Goal: Task Accomplishment & Management: Use online tool/utility

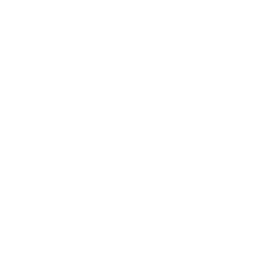
select select "81298"
select select "10587"
select select "47"
select select "81298"
select select "10587"
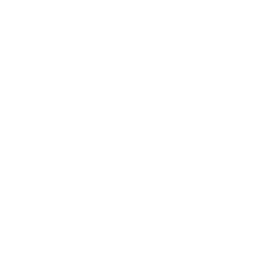
select select "47"
select select "81298"
select select "10587"
select select "47"
select select "81298"
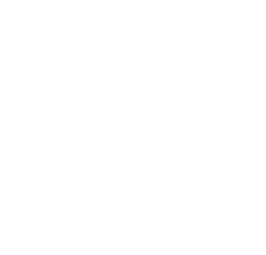
select select "10587"
select select "47"
select select "81561"
select select "10587"
select select "47"
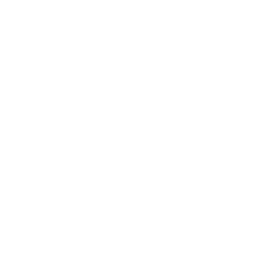
select select "81298"
select select "10587"
select select "47"
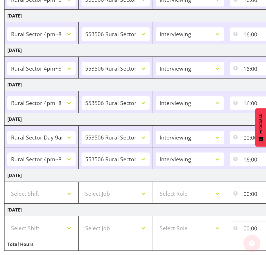
scroll to position [113, 0]
click at [53, 196] on select "Select Shift !!Weekend Residential (Roster IT Shift Label) *Business 9/10am ~ 4…" at bounding box center [41, 194] width 68 height 14
click at [59, 209] on td "[DATE]" at bounding box center [202, 210] width 395 height 13
